Goal: Task Accomplishment & Management: Complete application form

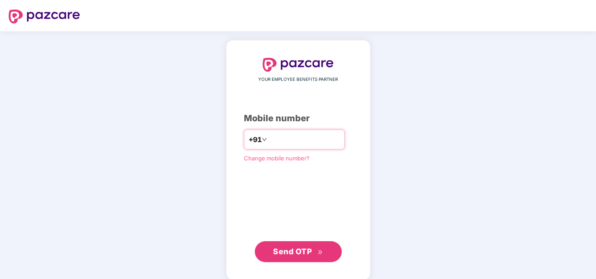
type input "**********"
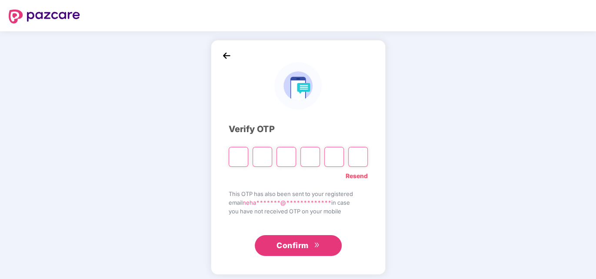
type input "*"
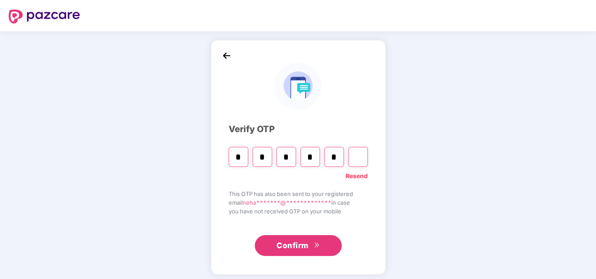
type input "*"
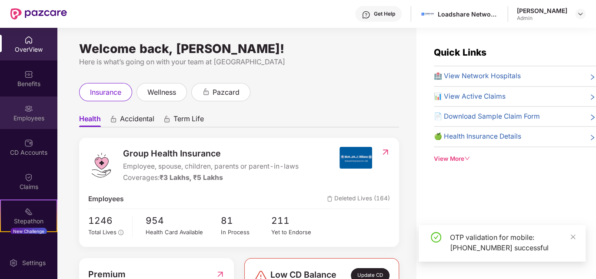
click at [33, 117] on div "Employees" at bounding box center [28, 118] width 57 height 9
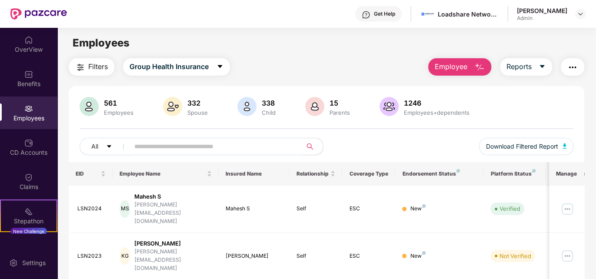
click at [448, 67] on span "Employee" at bounding box center [451, 66] width 33 height 11
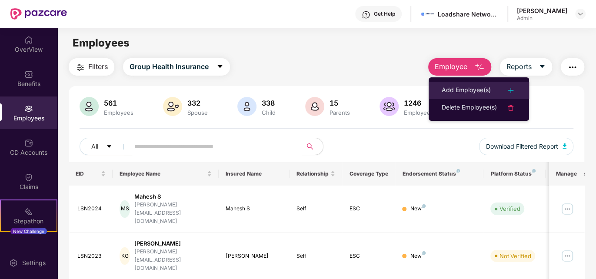
click at [460, 86] on div "Add Employee(s)" at bounding box center [466, 90] width 49 height 10
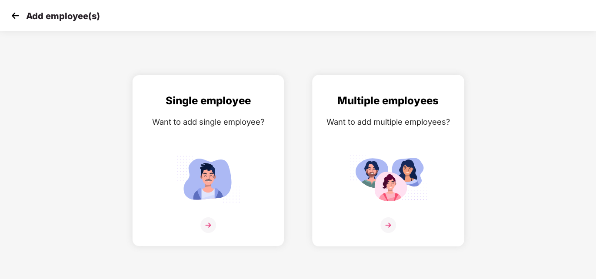
click at [400, 166] on img at bounding box center [388, 179] width 78 height 54
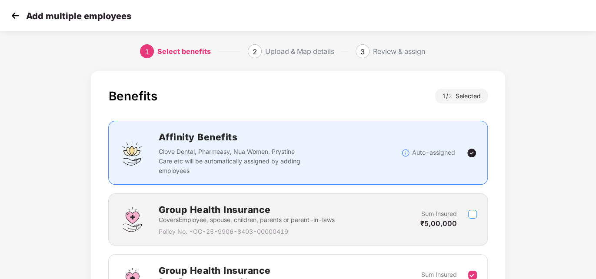
scroll to position [102, 0]
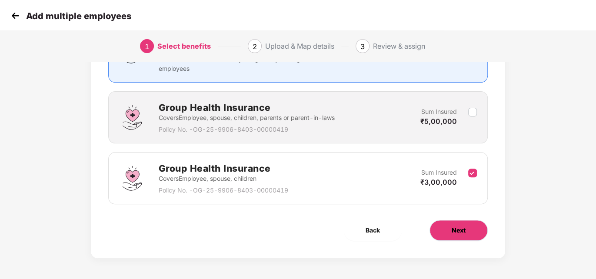
click at [463, 230] on span "Next" at bounding box center [459, 231] width 14 height 10
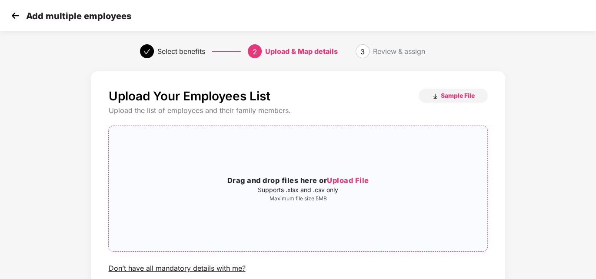
click at [366, 226] on div "Drag and drop files here or Upload File Supports .xlsx and .csv only Maximum fi…" at bounding box center [298, 188] width 378 height 111
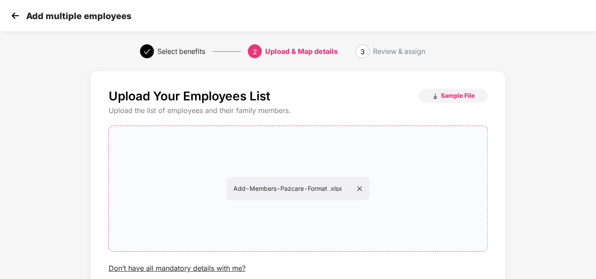
scroll to position [70, 0]
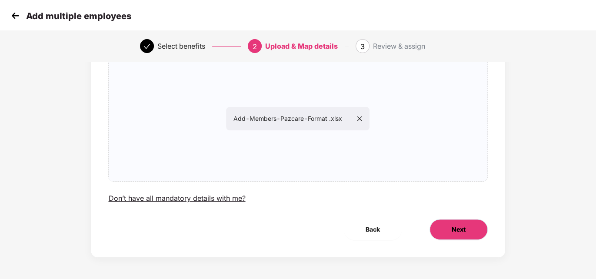
click at [457, 226] on span "Next" at bounding box center [459, 230] width 14 height 10
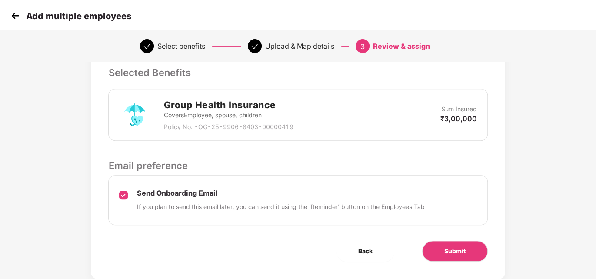
scroll to position [197, 0]
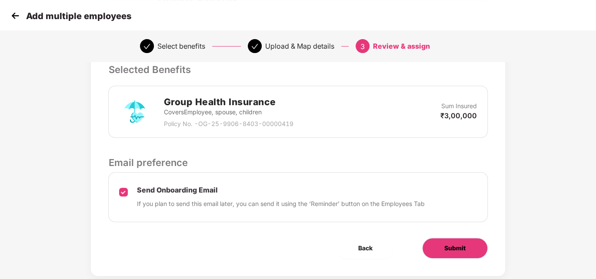
click at [451, 250] on span "Submit" at bounding box center [454, 248] width 21 height 10
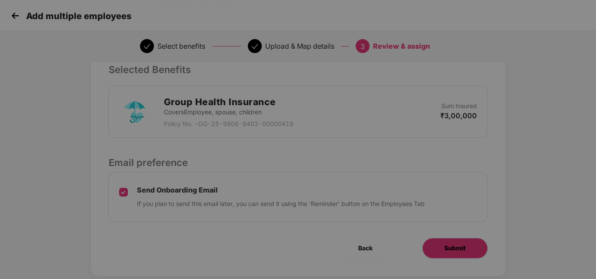
scroll to position [0, 0]
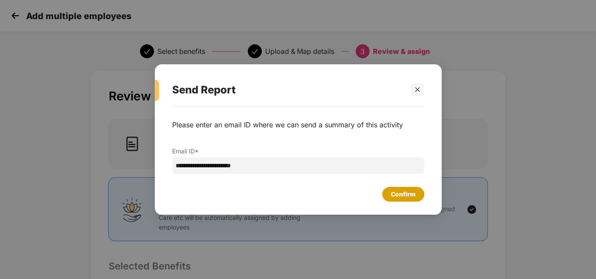
click at [414, 193] on div "Confirm" at bounding box center [403, 195] width 25 height 10
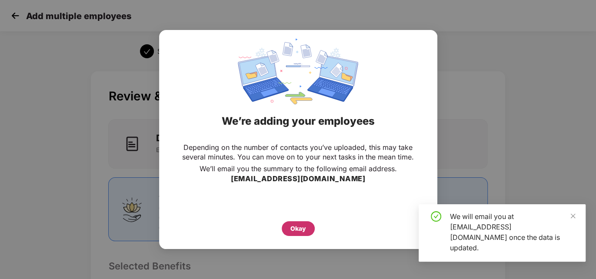
click at [291, 230] on div "Okay" at bounding box center [298, 229] width 16 height 10
